Goal: Task Accomplishment & Management: Use online tool/utility

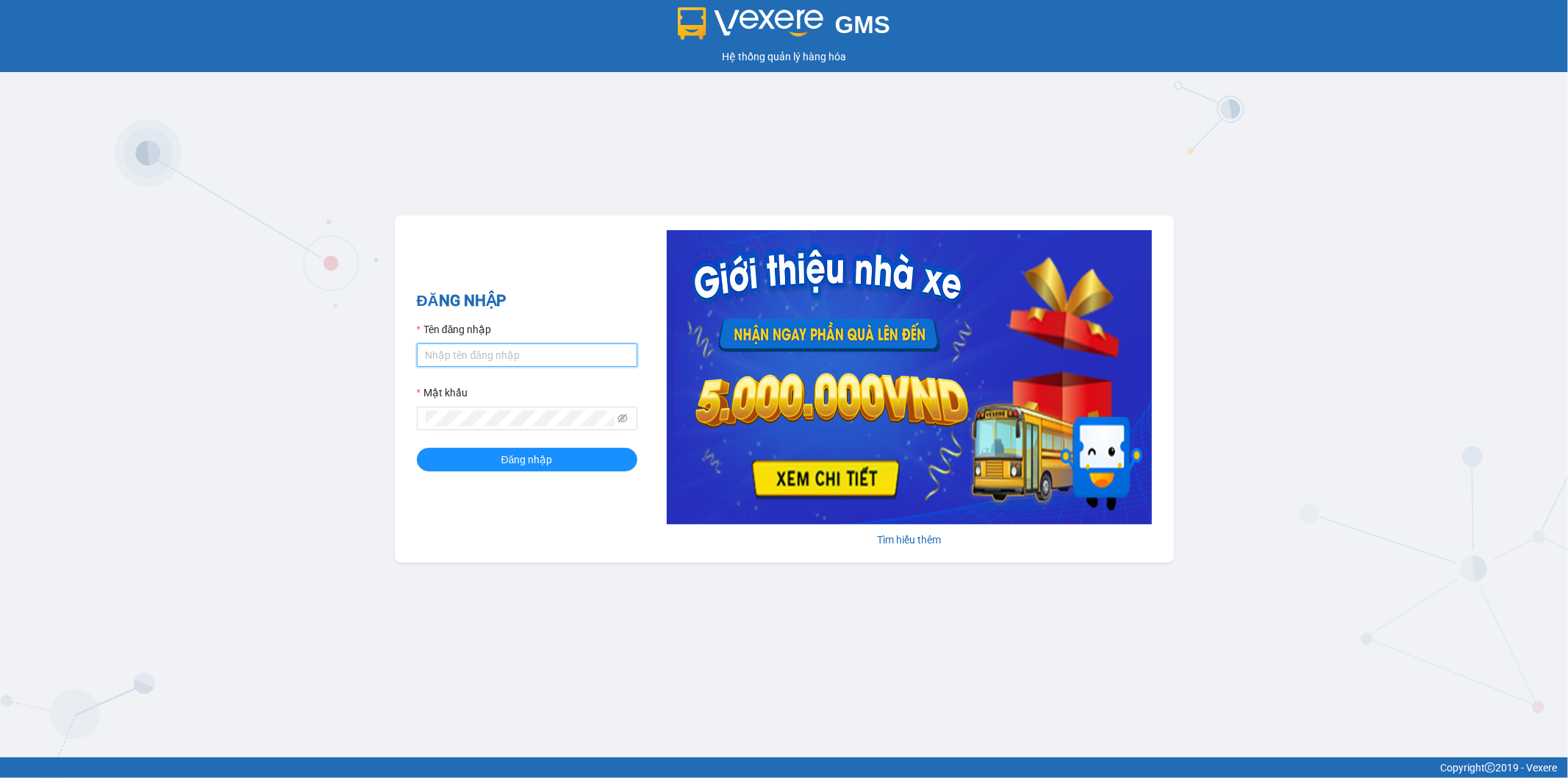
click at [530, 359] on input "Tên đăng nhập" at bounding box center [526, 355] width 221 height 24
type input "thinhdl.bmtai"
click at [417, 447] on button "Đăng nhập" at bounding box center [526, 459] width 221 height 24
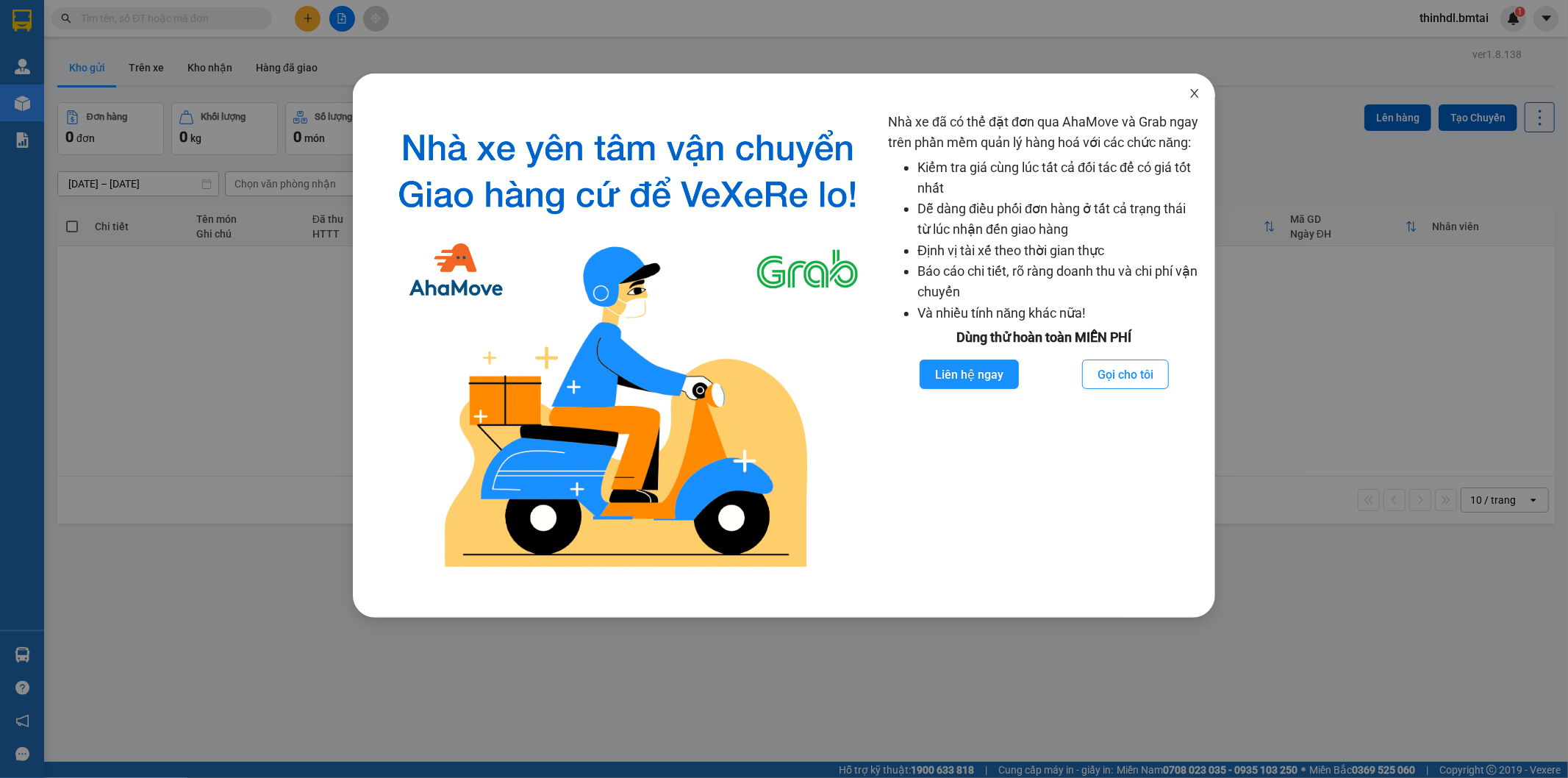
click at [1192, 92] on icon "close" at bounding box center [1194, 93] width 11 height 11
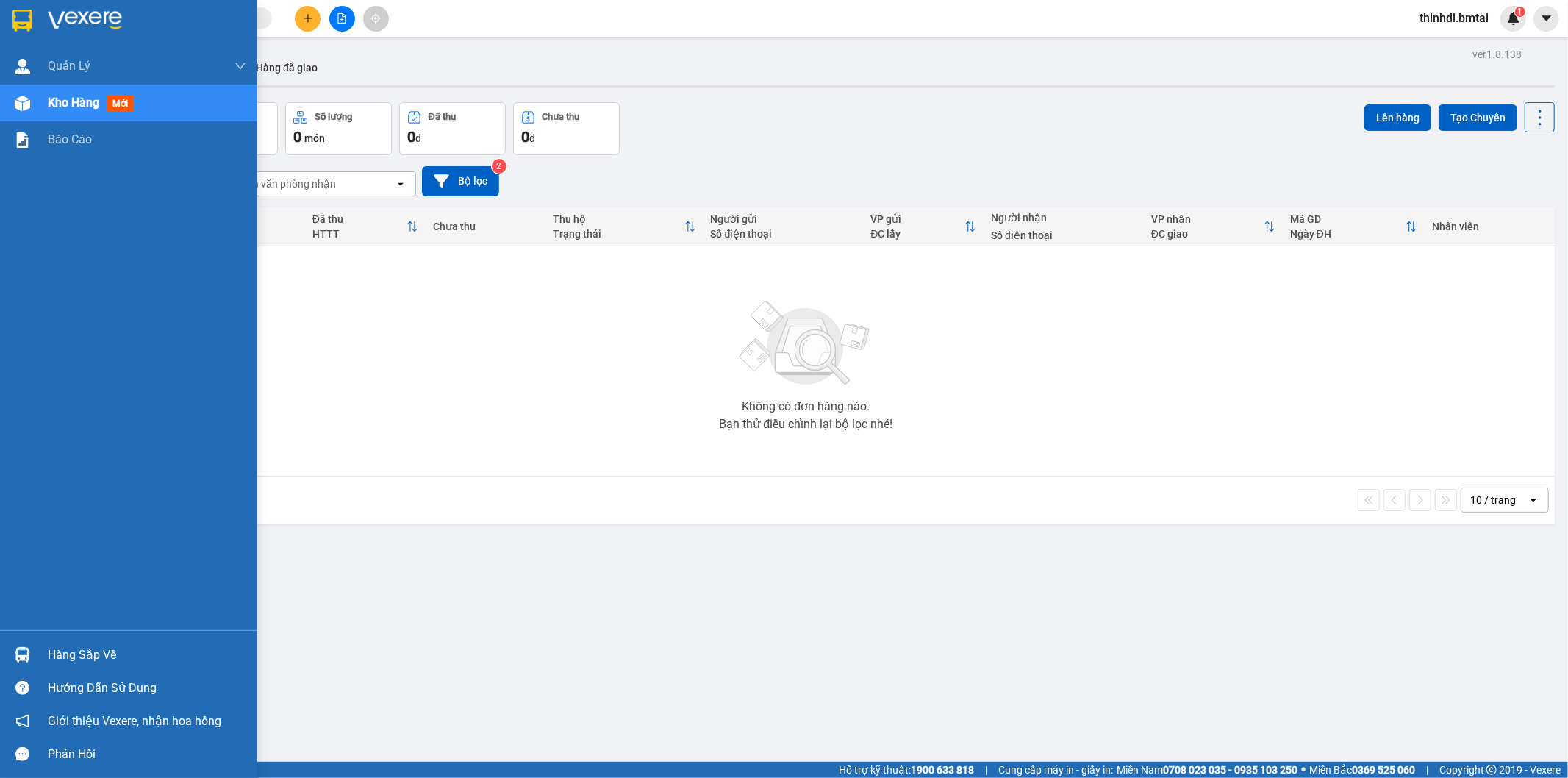
click at [78, 657] on div "Hàng sắp về" at bounding box center [147, 655] width 199 height 22
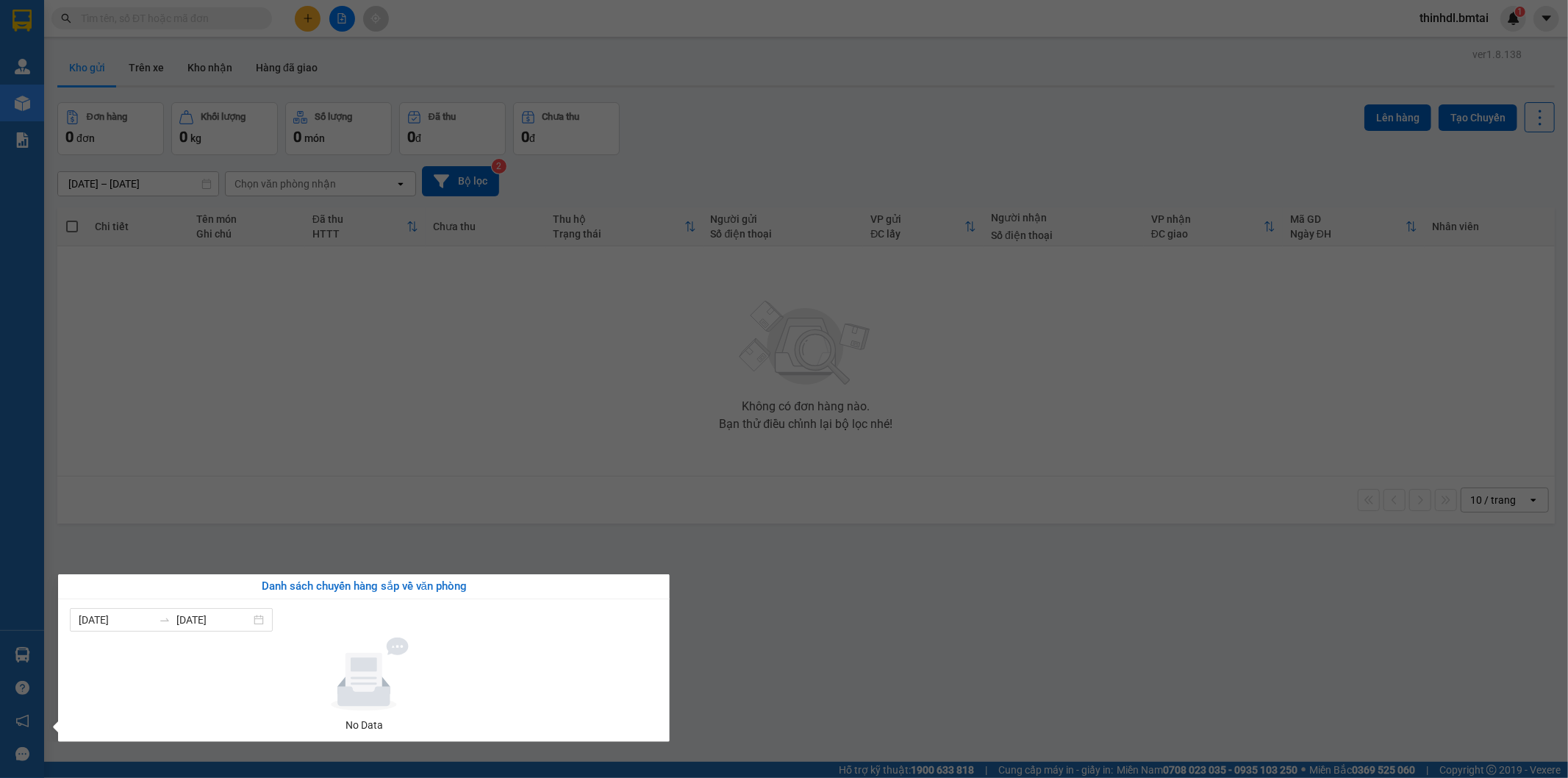
drag, startPoint x: 335, startPoint y: 547, endPoint x: 322, endPoint y: 328, distance: 219.4
click at [334, 542] on section "Kết quả tìm kiếm ( 0 ) Bộ lọc No Data thinhdl.bmtai 1 Quản Lý Quản lý khách hàn…" at bounding box center [784, 389] width 1568 height 778
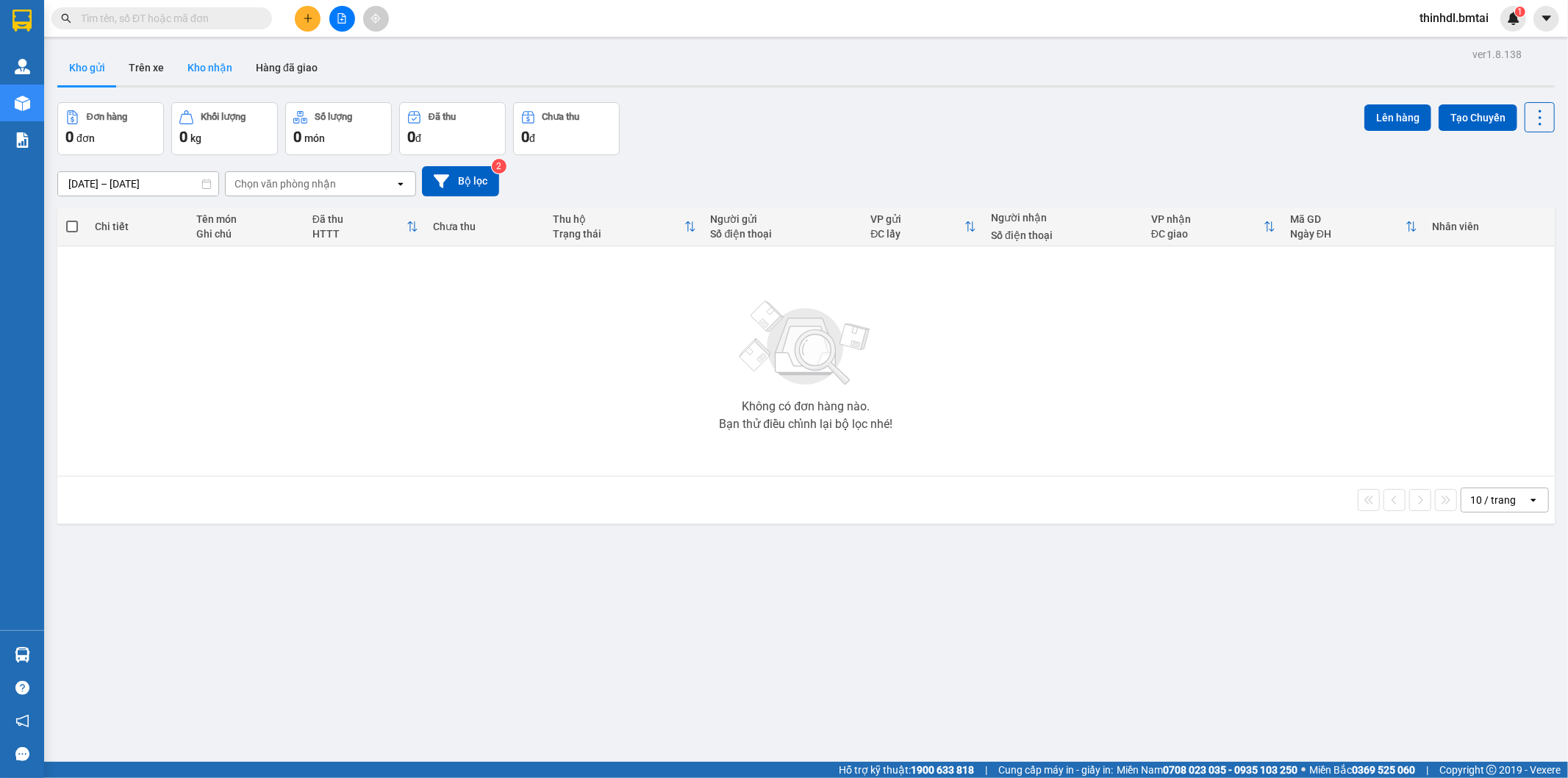
click at [201, 76] on button "Kho nhận" at bounding box center [210, 68] width 69 height 35
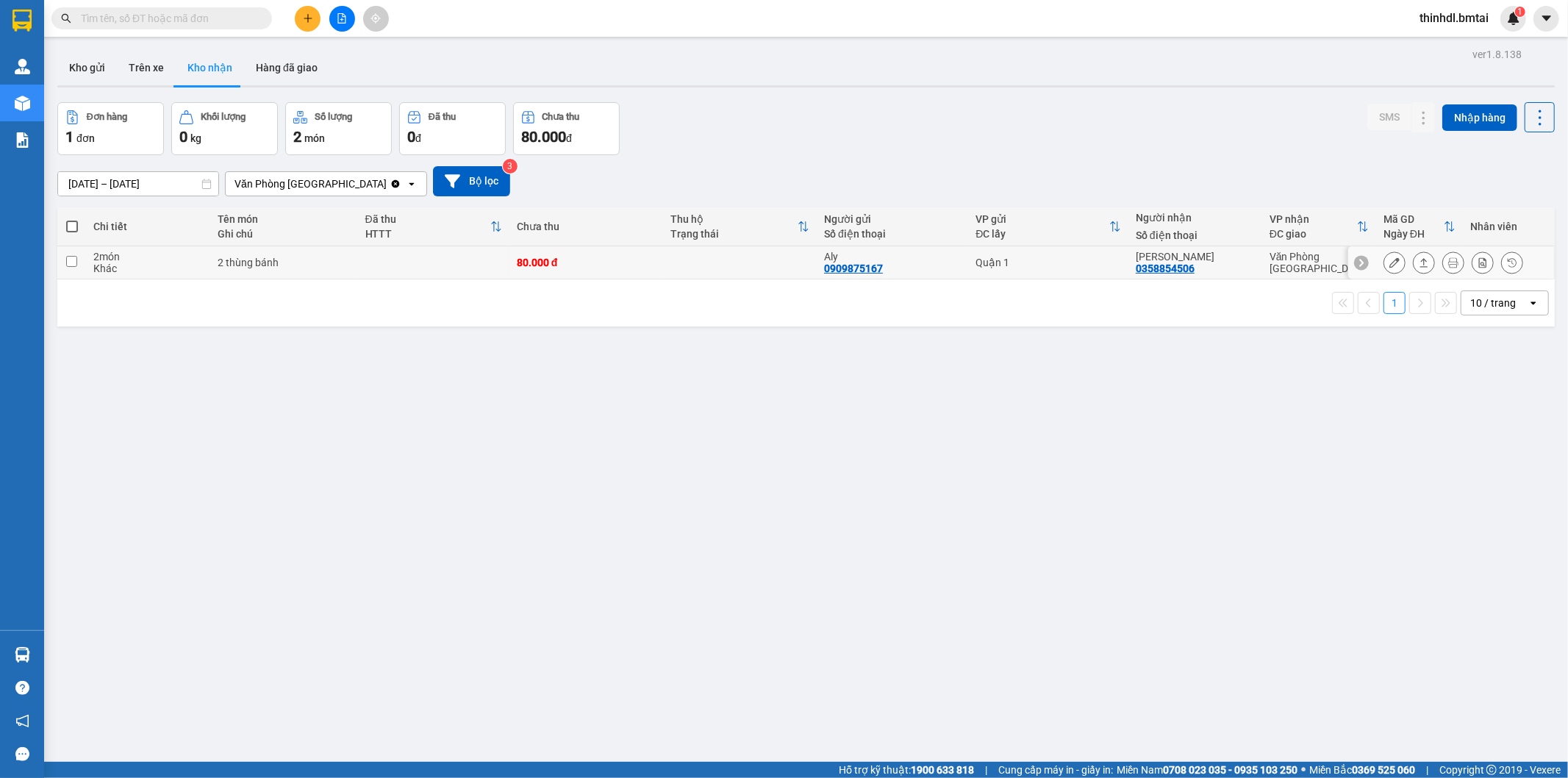
click at [314, 270] on td "2 thùng bánh" at bounding box center [284, 263] width 148 height 33
checkbox input "true"
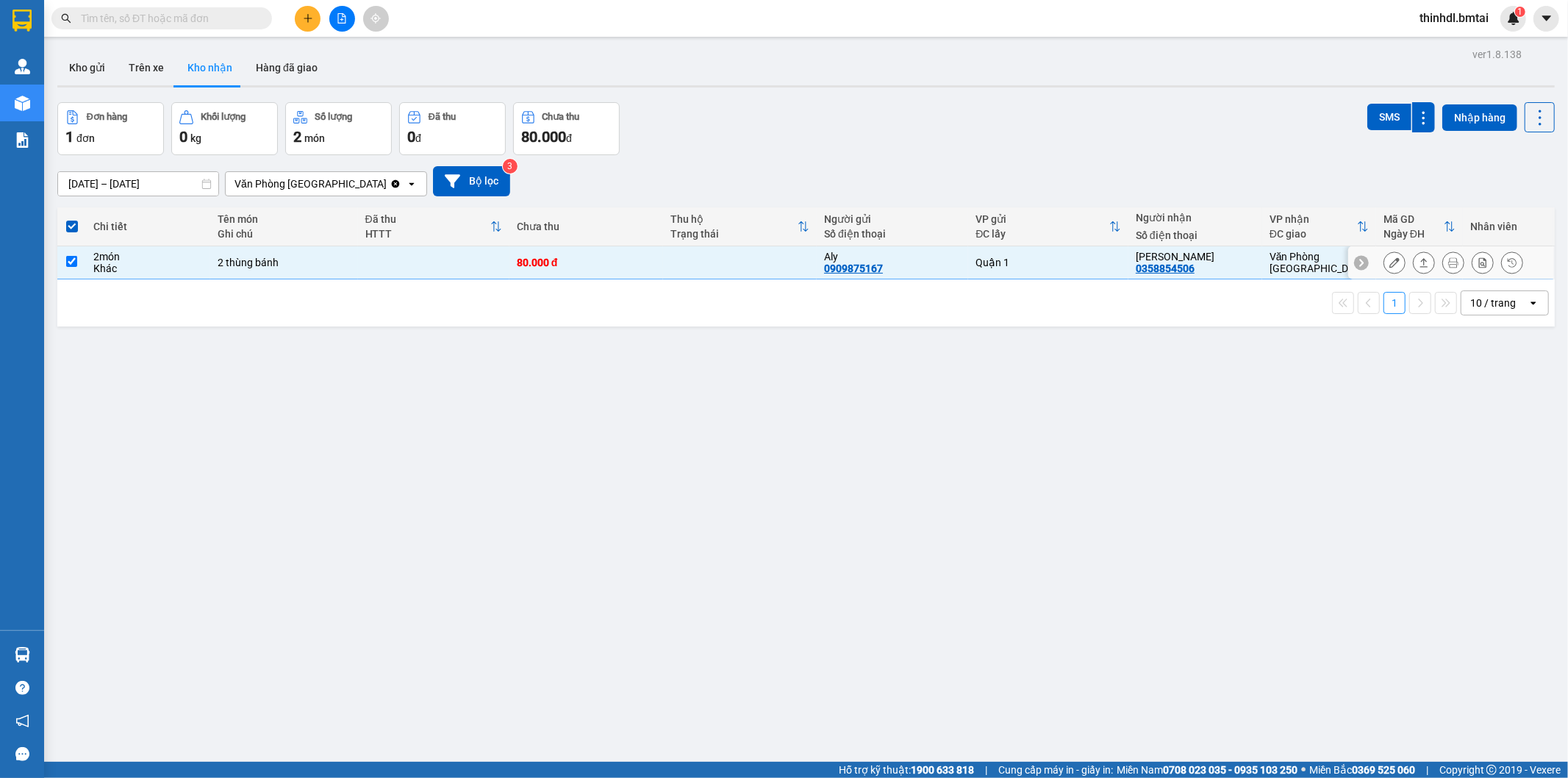
click at [1384, 268] on button at bounding box center [1394, 262] width 20 height 25
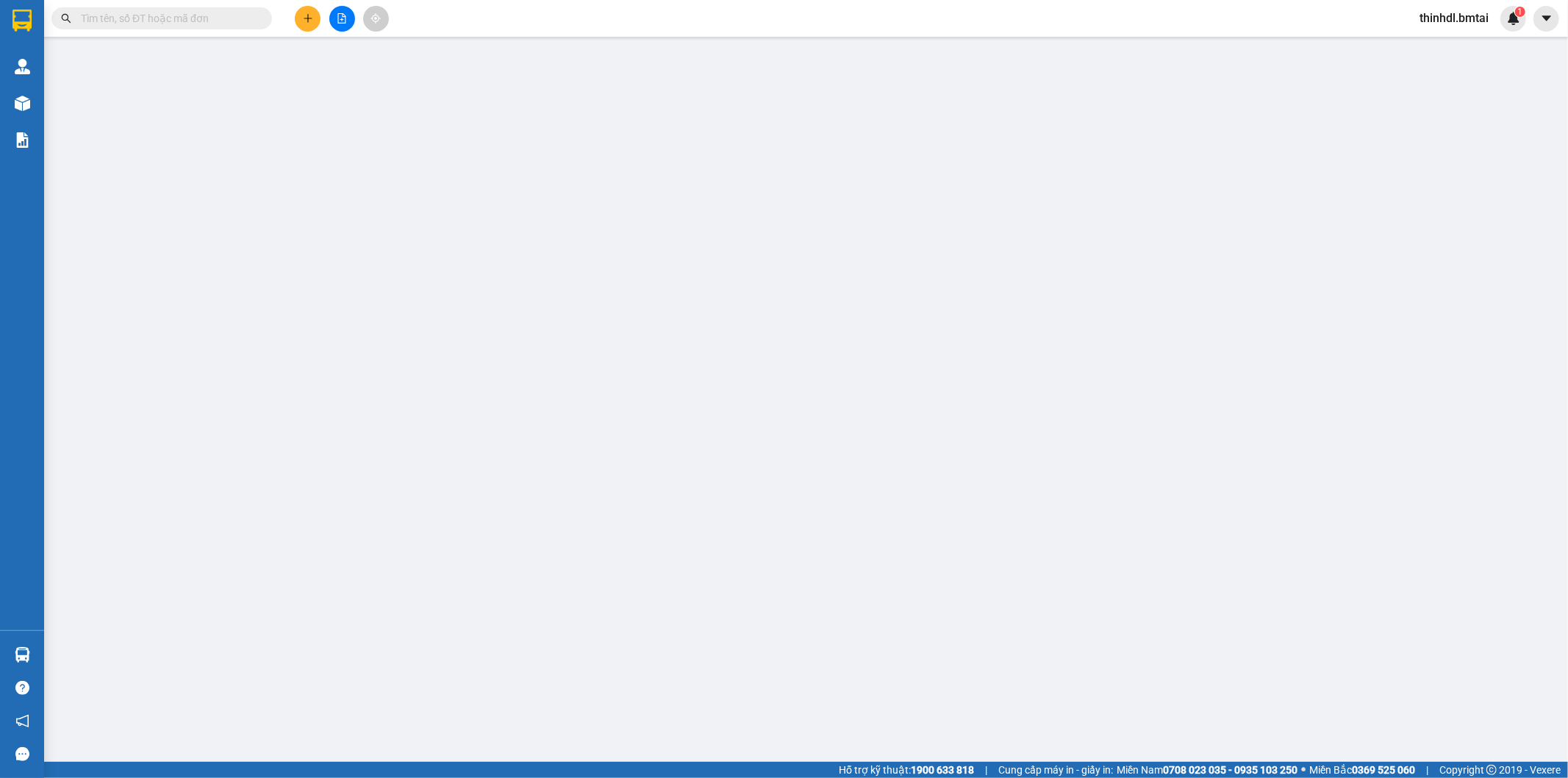
type input "0909875167"
type input "Aly"
type input "0358854506"
type input "[PERSON_NAME]"
type input "80.000"
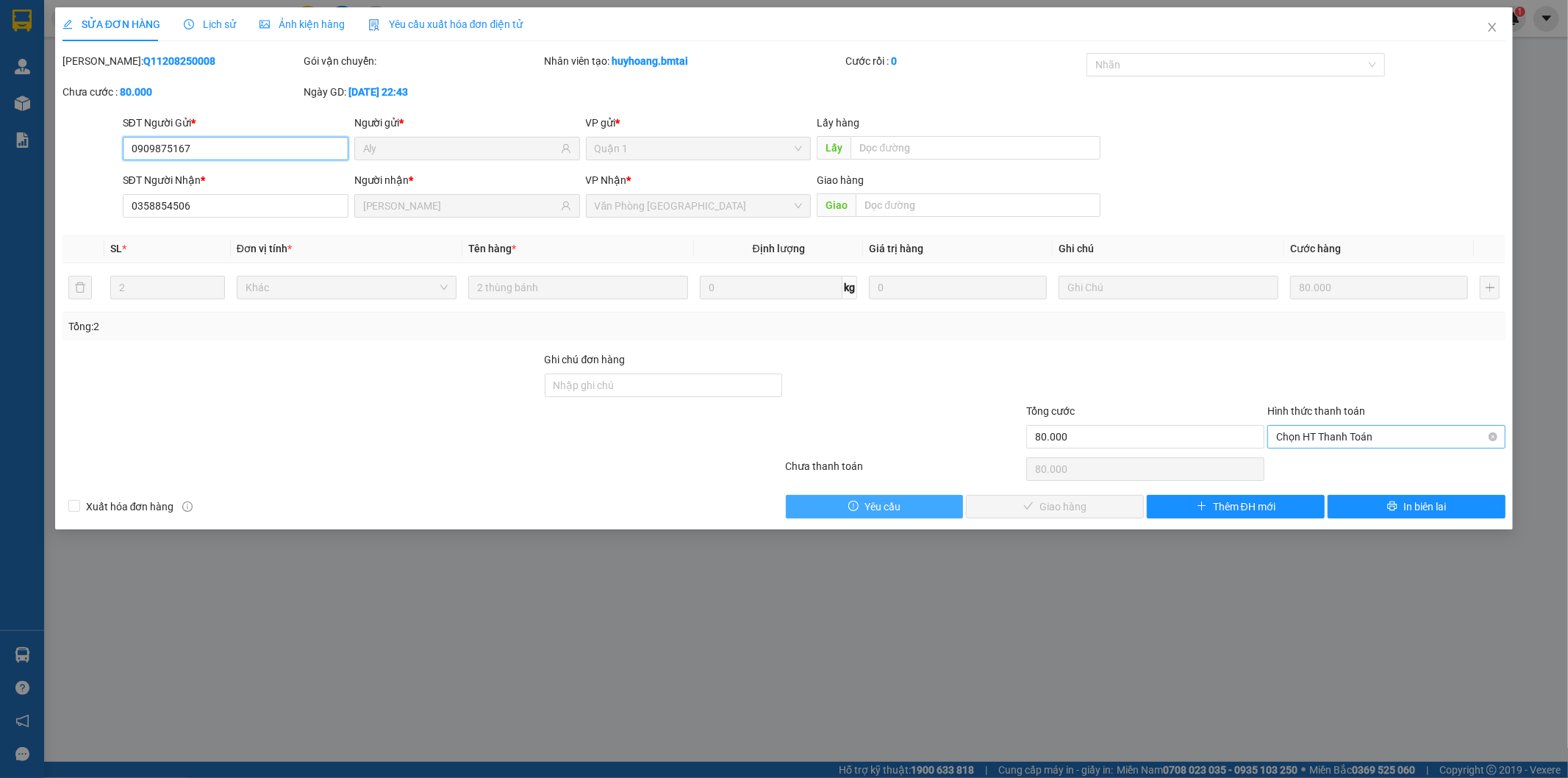
click at [1351, 428] on span "Chọn HT Thanh Toán" at bounding box center [1386, 436] width 221 height 22
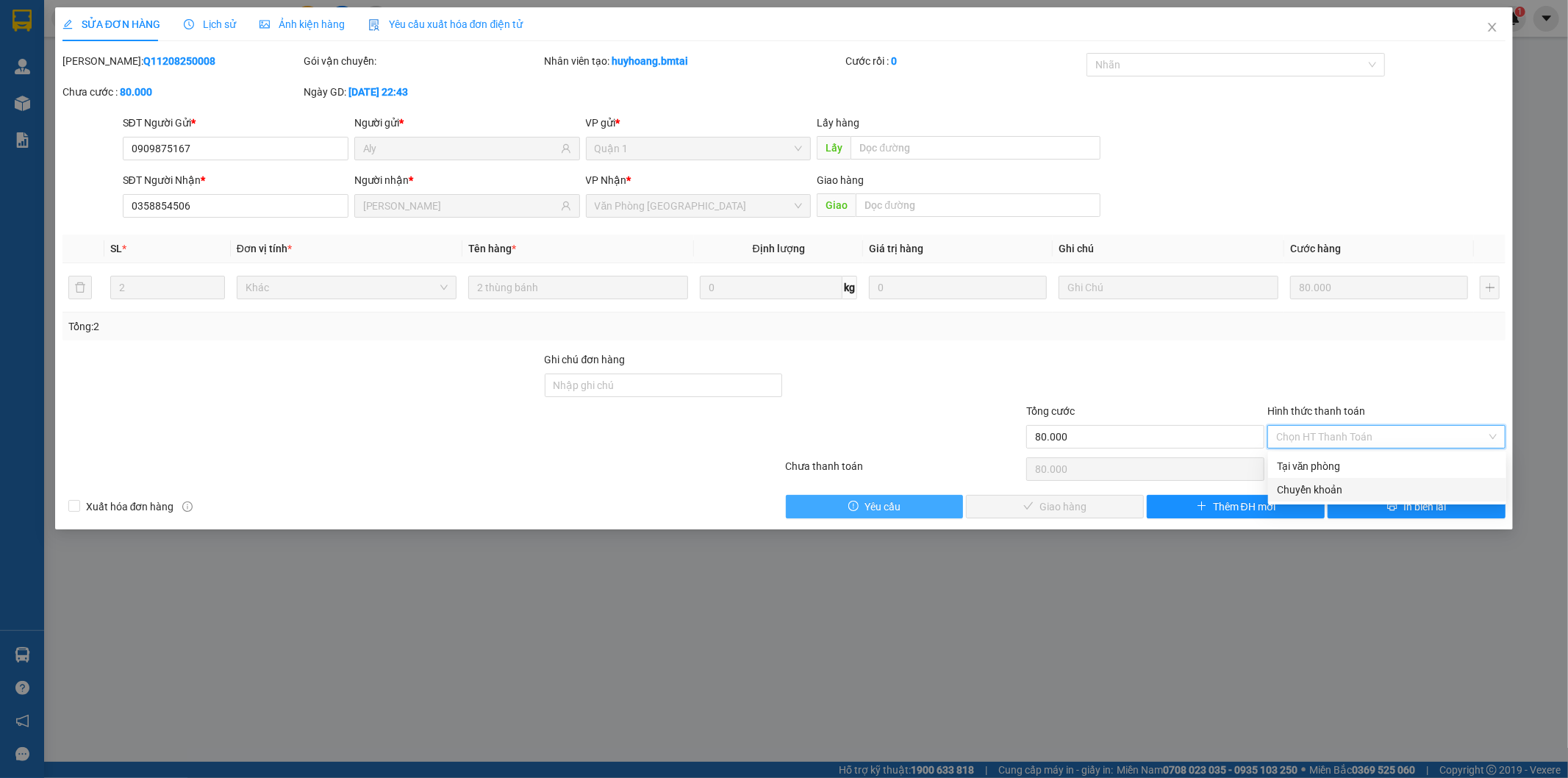
click at [1325, 485] on div "Chuyển khoản" at bounding box center [1387, 490] width 221 height 16
type input "0"
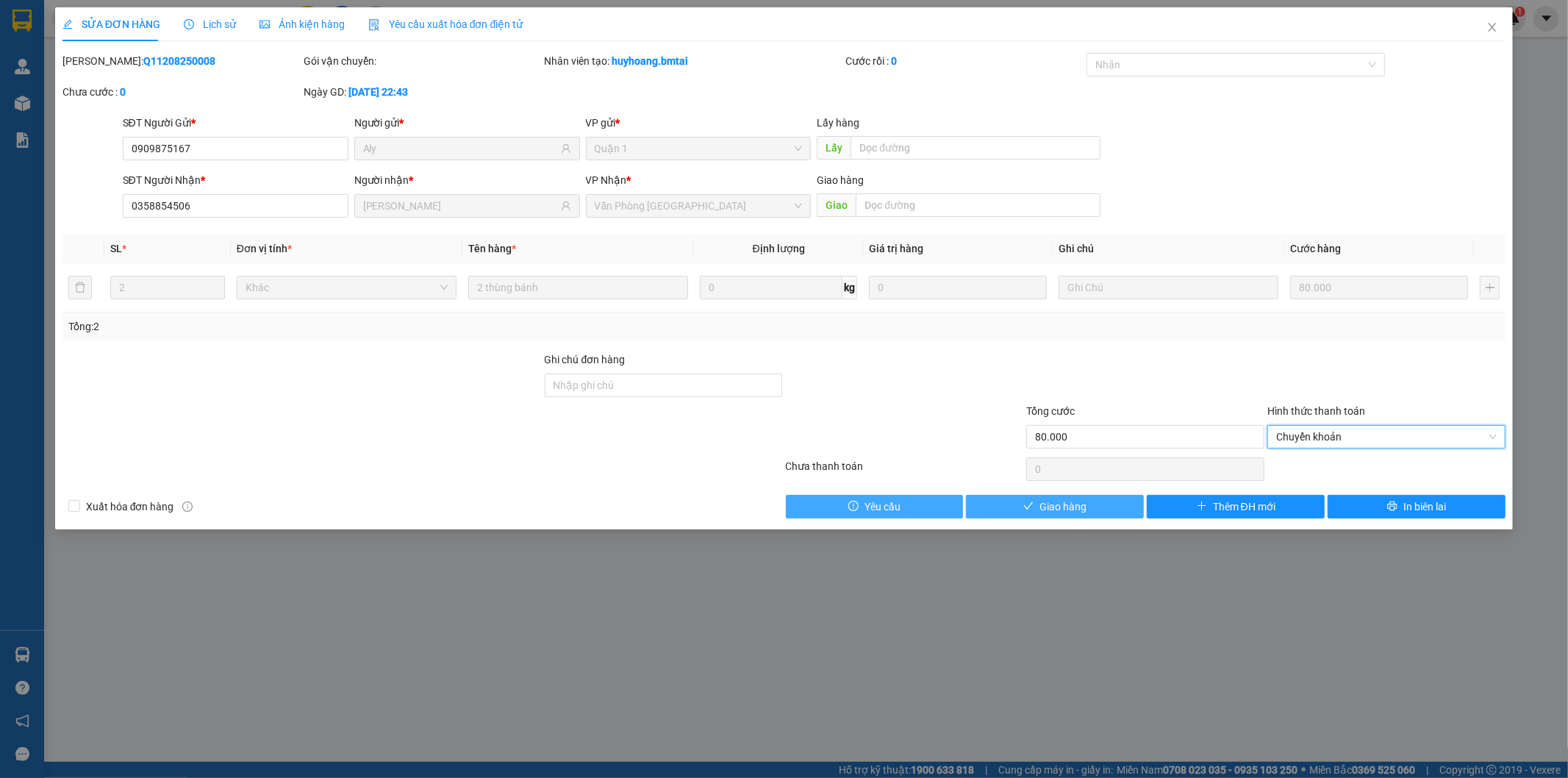
click at [1055, 513] on span "Giao hàng" at bounding box center [1063, 506] width 47 height 16
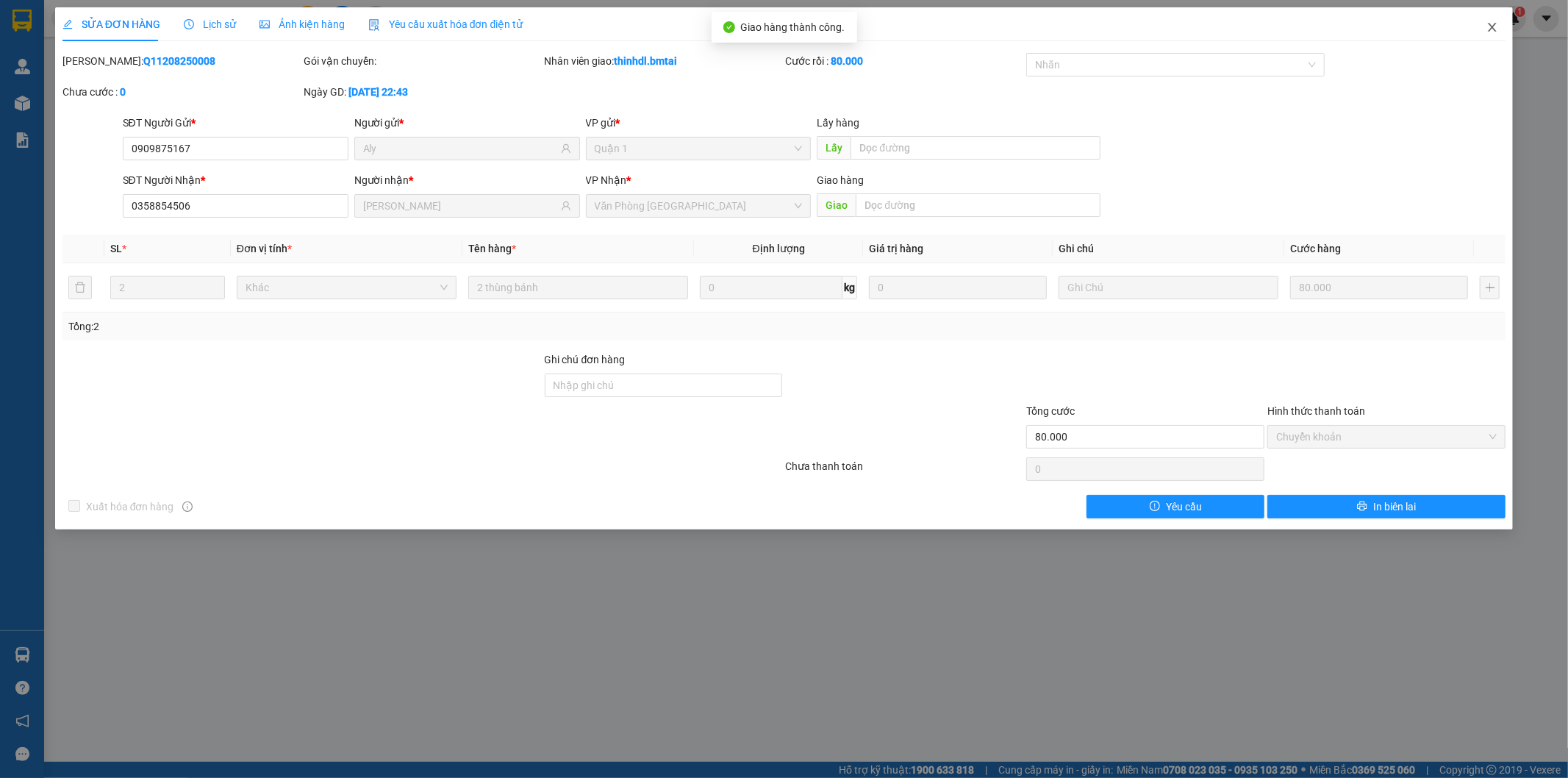
click at [1488, 27] on icon "close" at bounding box center [1492, 26] width 11 height 11
